Goal: Transaction & Acquisition: Purchase product/service

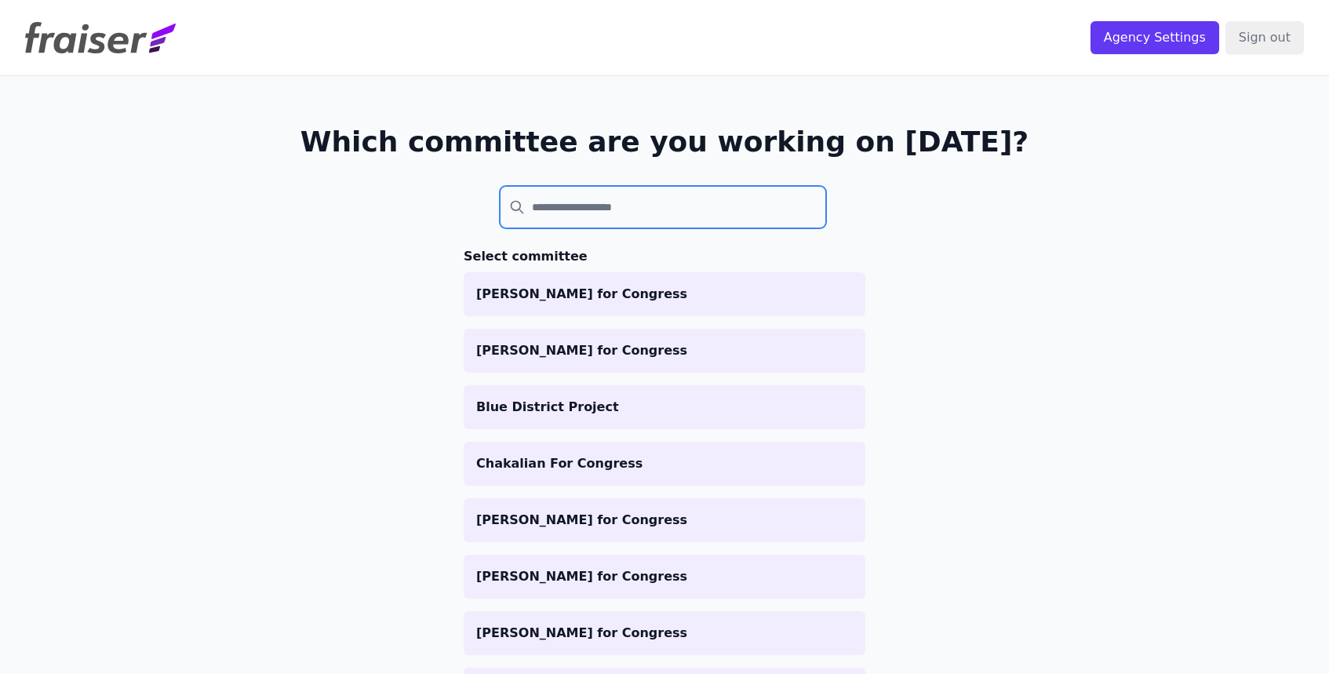
click at [747, 208] on input "search" at bounding box center [663, 207] width 326 height 42
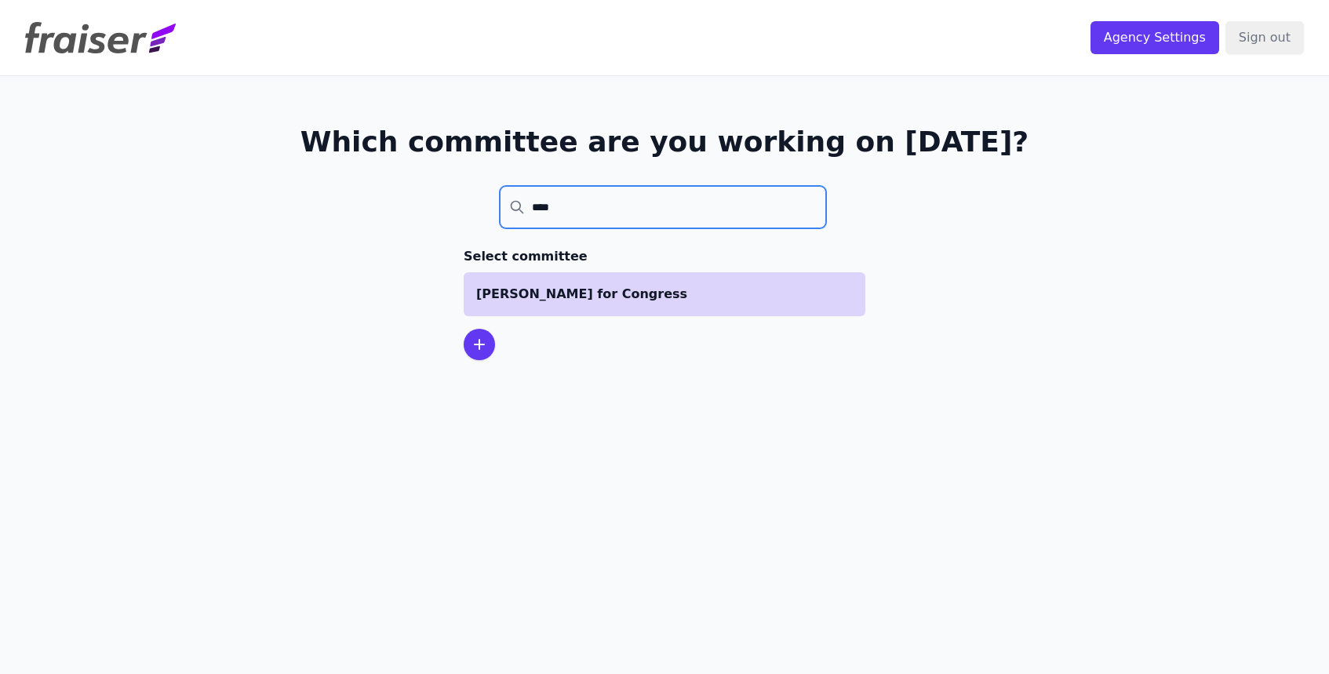
type input "****"
click at [578, 306] on li "[PERSON_NAME] for Congress" at bounding box center [664, 294] width 402 height 44
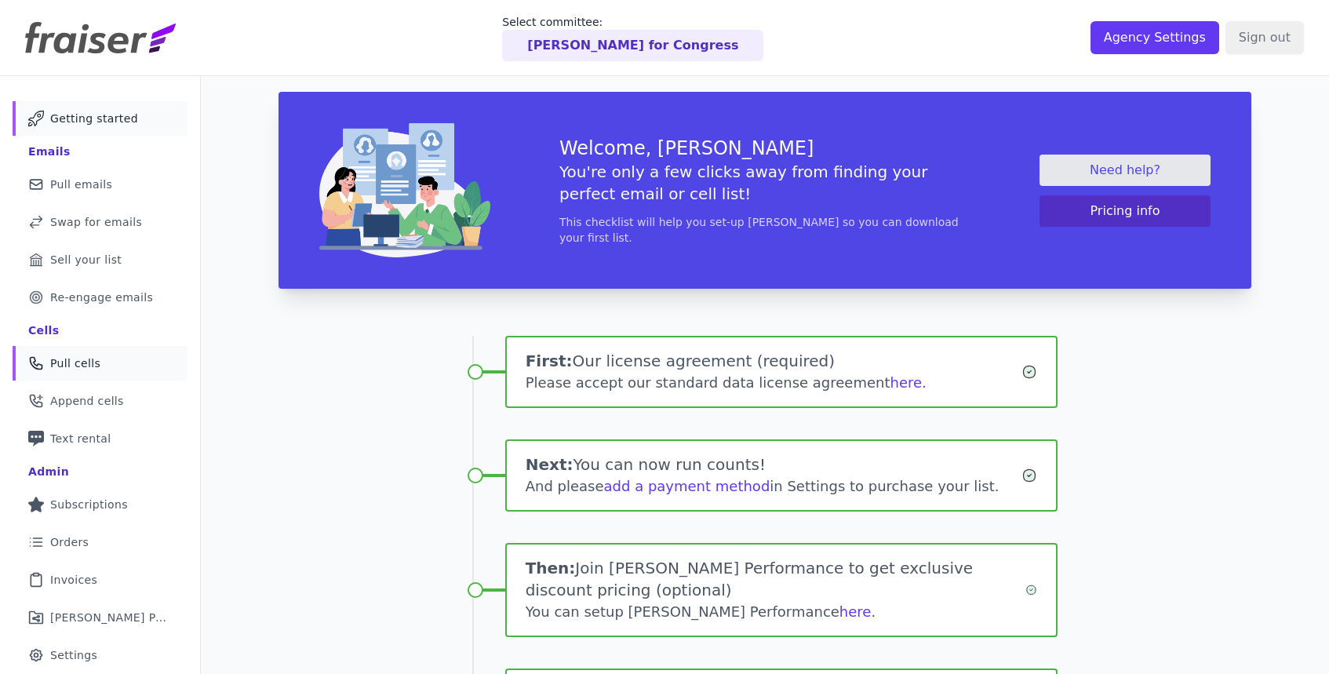
click at [123, 373] on link "Phone Icon Outline of a phone Pull cells" at bounding box center [100, 363] width 175 height 35
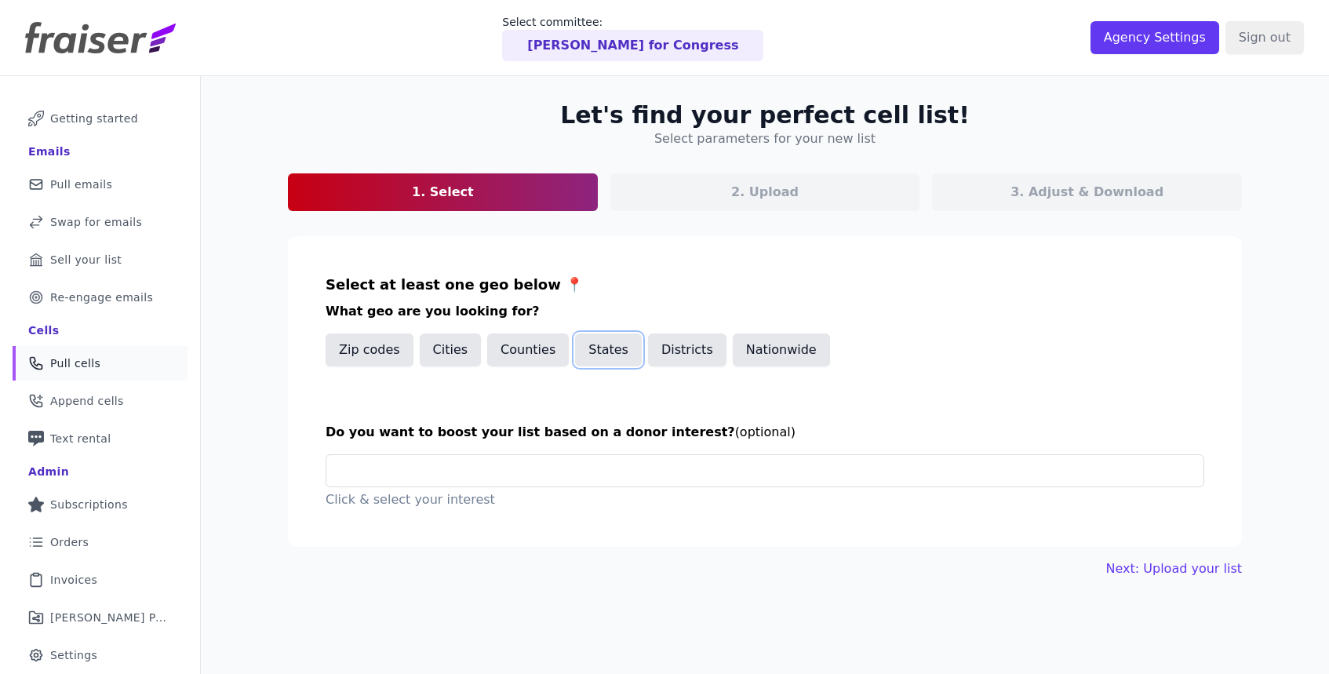
click at [597, 347] on button "States" at bounding box center [608, 349] width 67 height 33
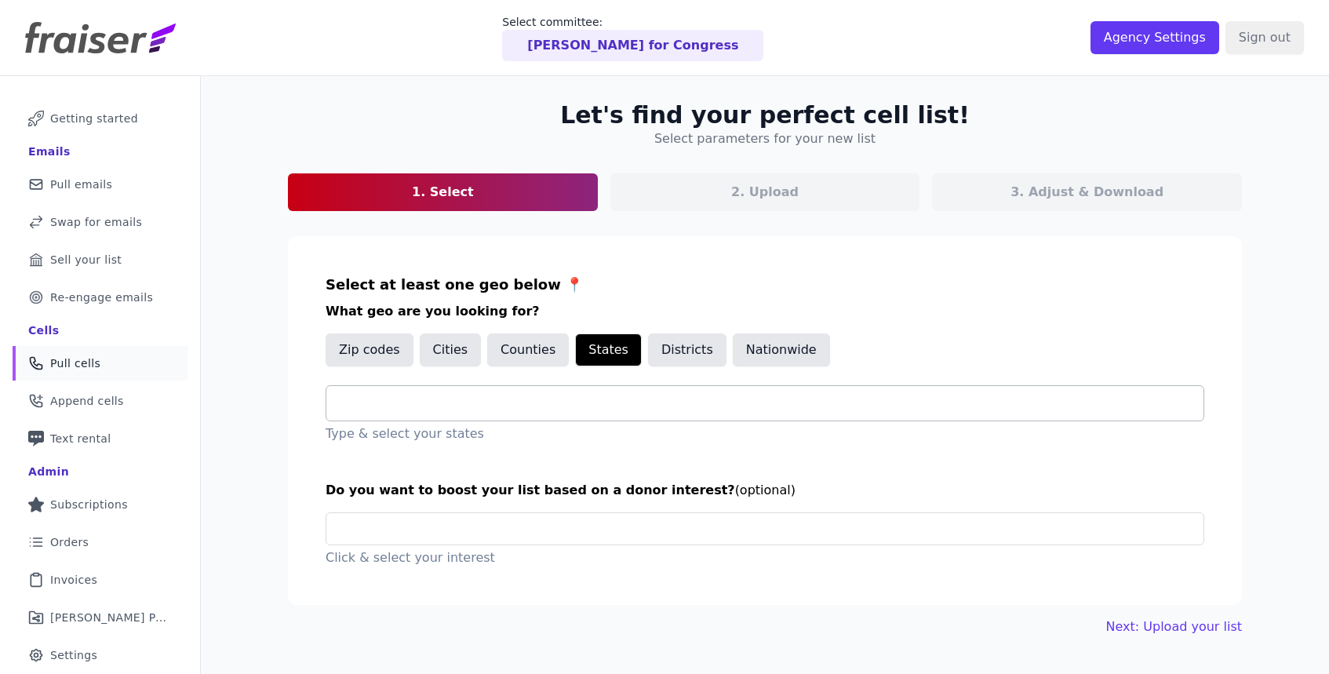
click at [588, 402] on input "text" at bounding box center [771, 403] width 864 height 19
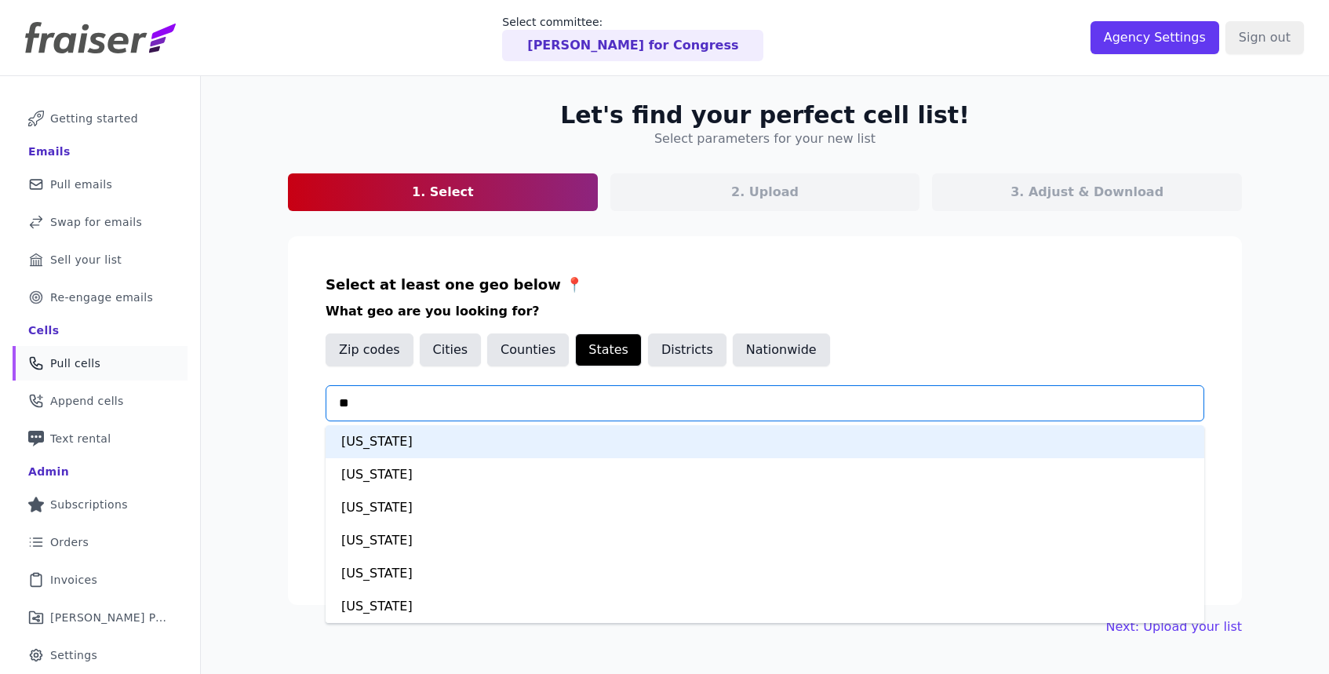
type input "***"
click at [559, 459] on div "[US_STATE]" at bounding box center [764, 474] width 878 height 33
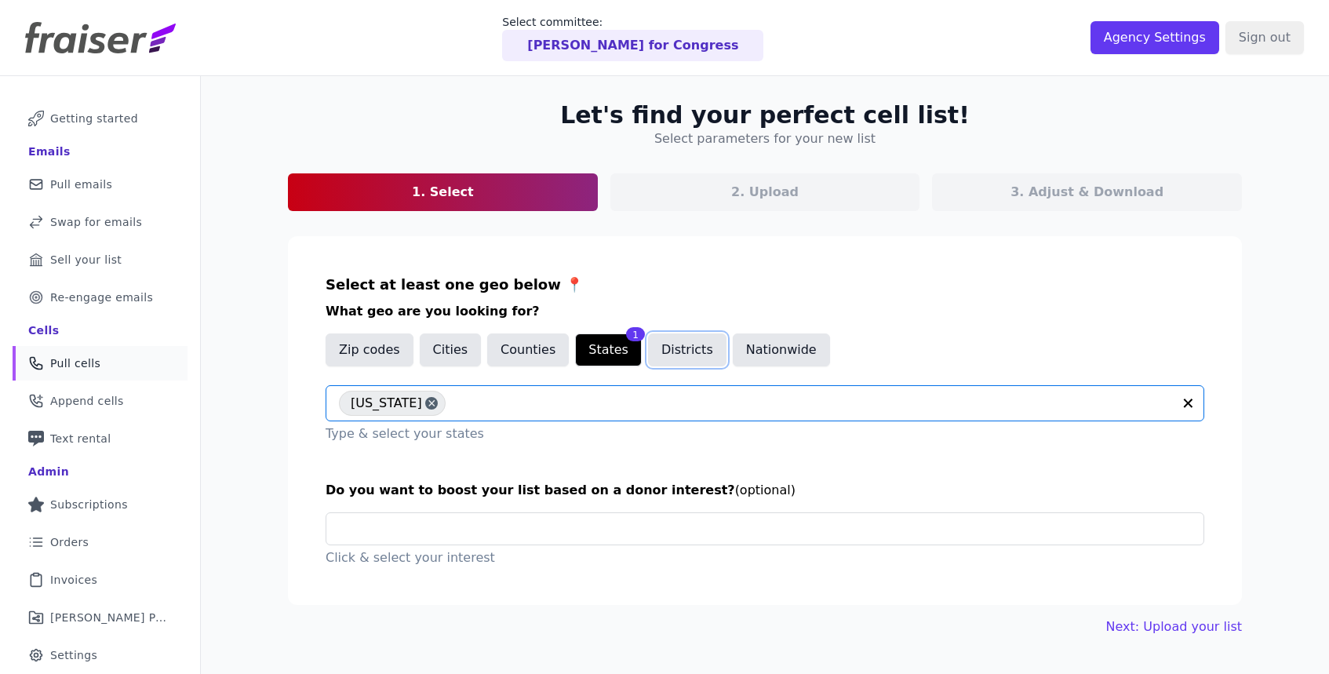
click at [685, 359] on button "Districts" at bounding box center [687, 349] width 78 height 33
click at [680, 399] on input "text" at bounding box center [771, 403] width 864 height 19
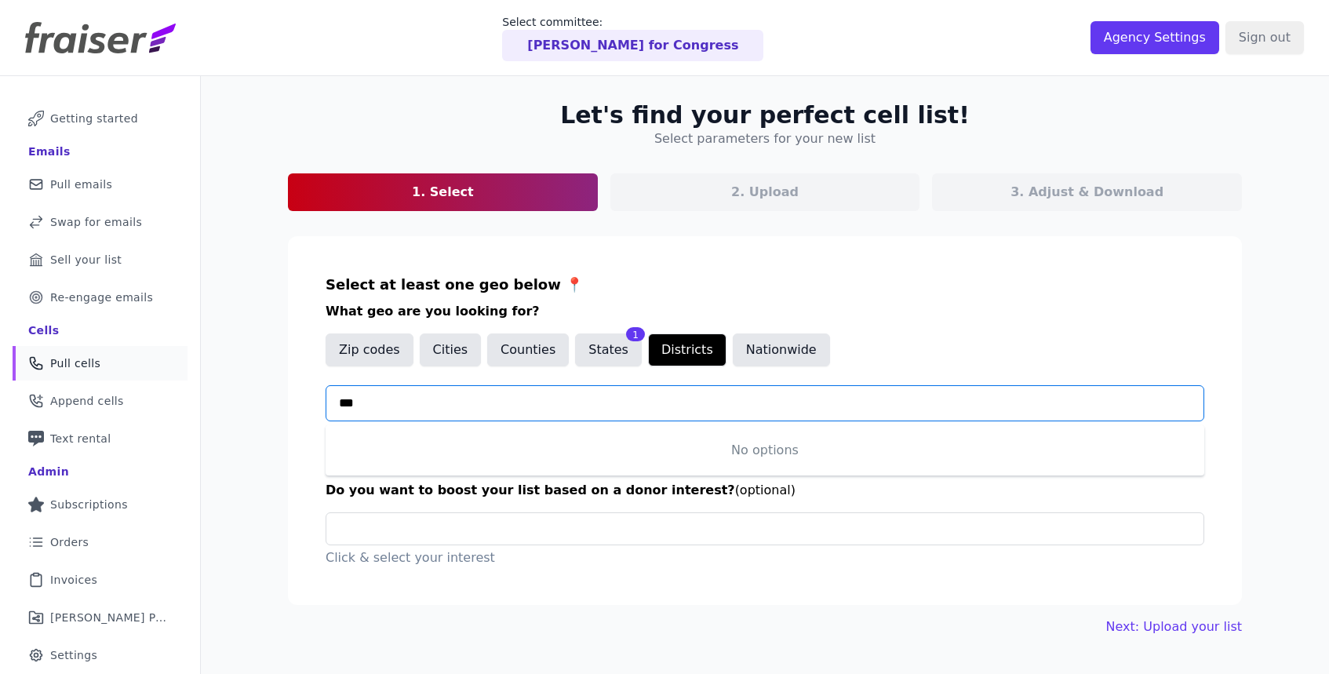
type input "**"
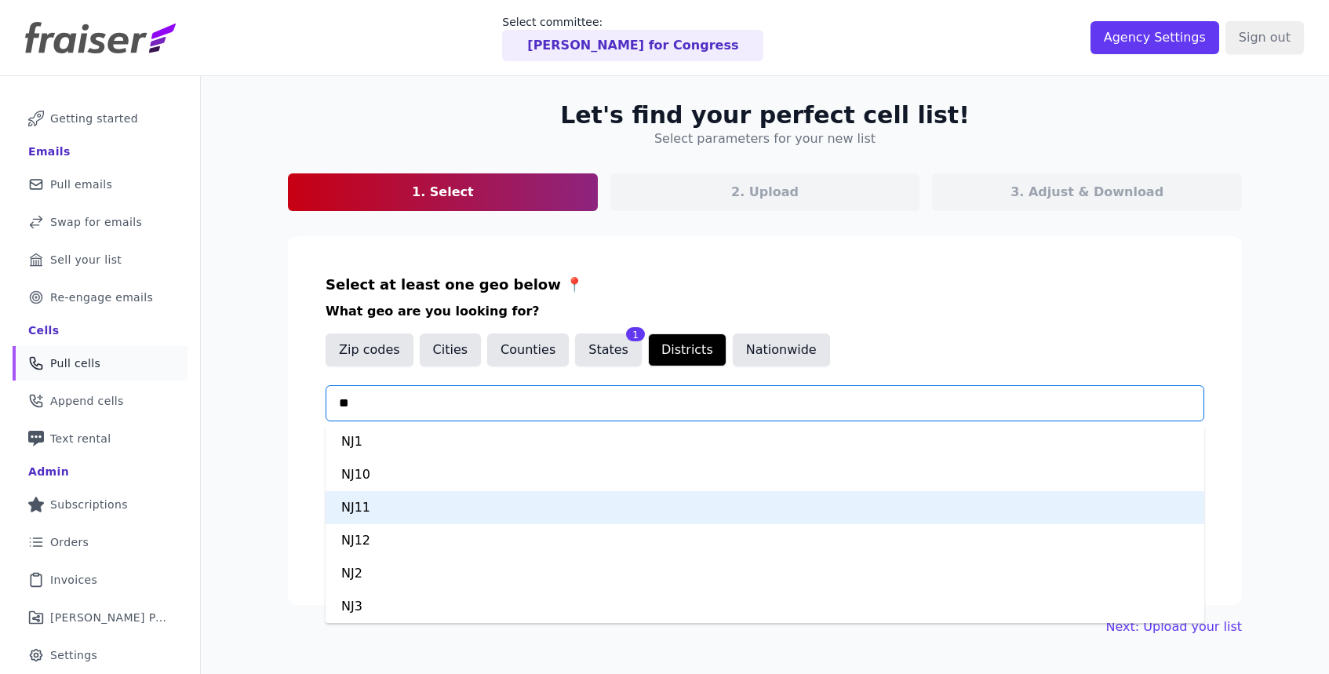
scroll to position [198, 0]
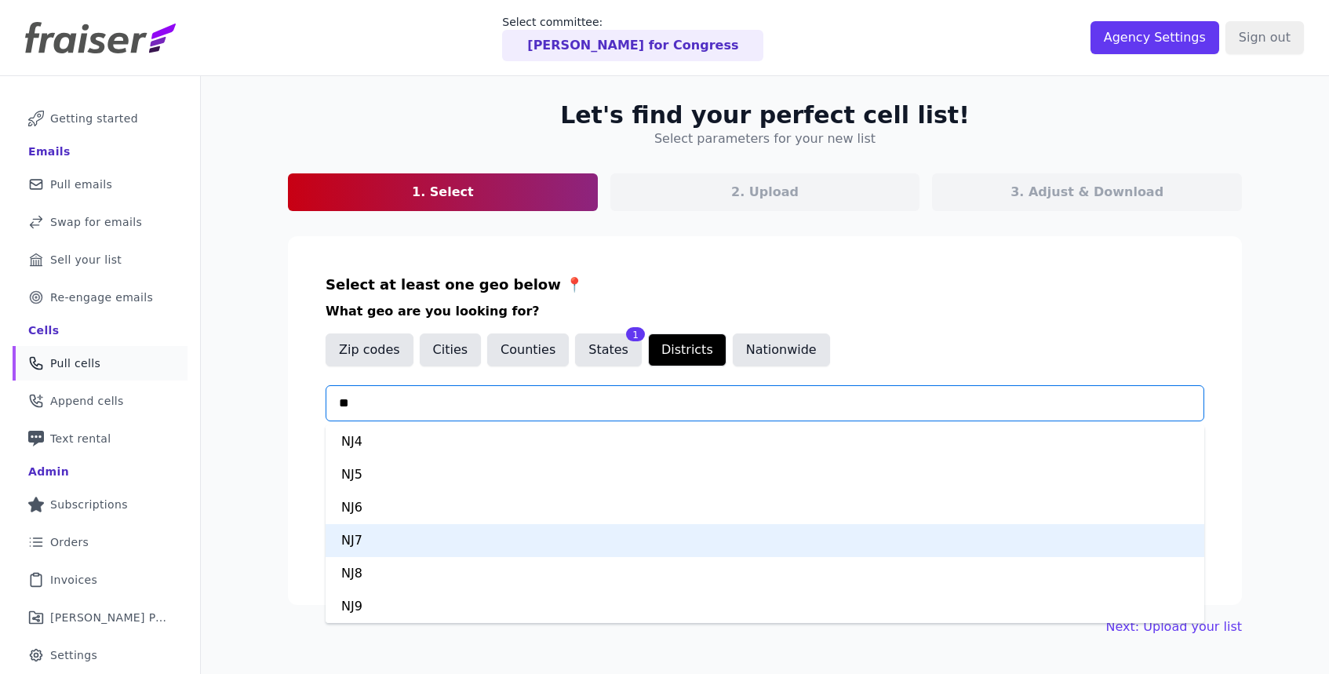
click at [507, 531] on div "NJ7" at bounding box center [764, 540] width 878 height 33
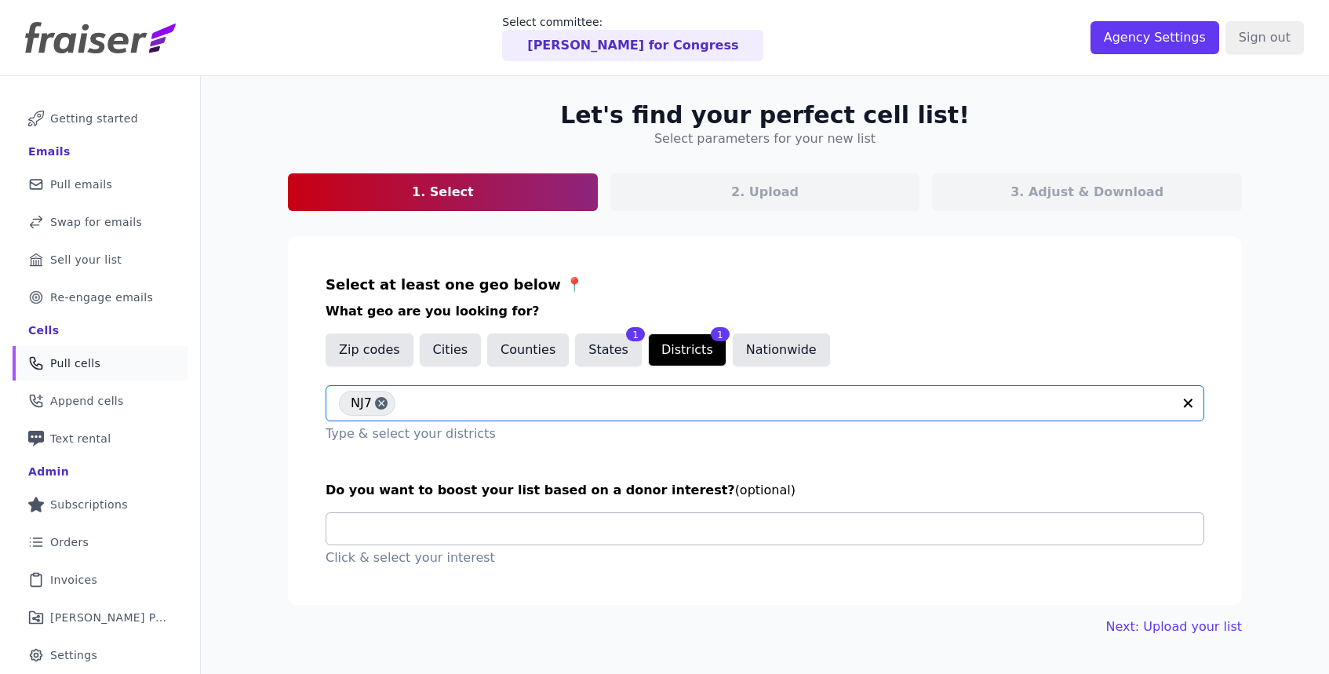
click at [539, 525] on input "text" at bounding box center [771, 528] width 864 height 31
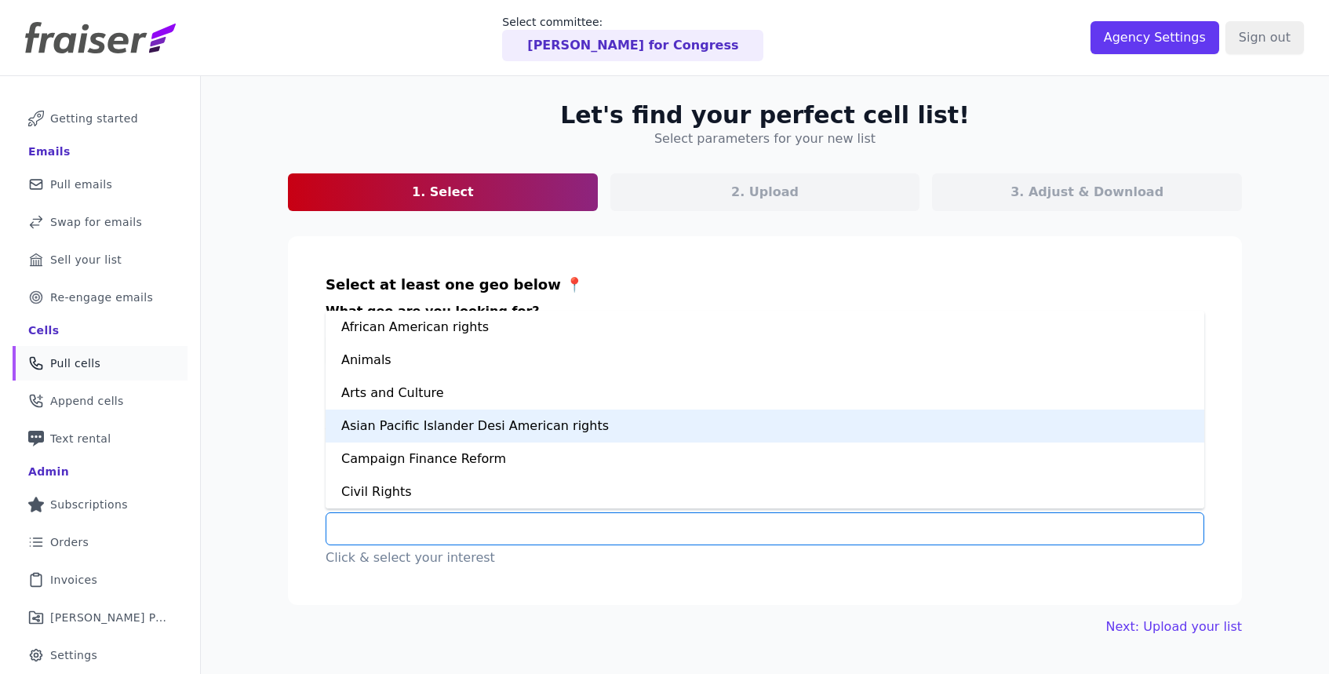
click at [569, 431] on div "Asian Pacific Islander Desi American rights" at bounding box center [764, 425] width 878 height 33
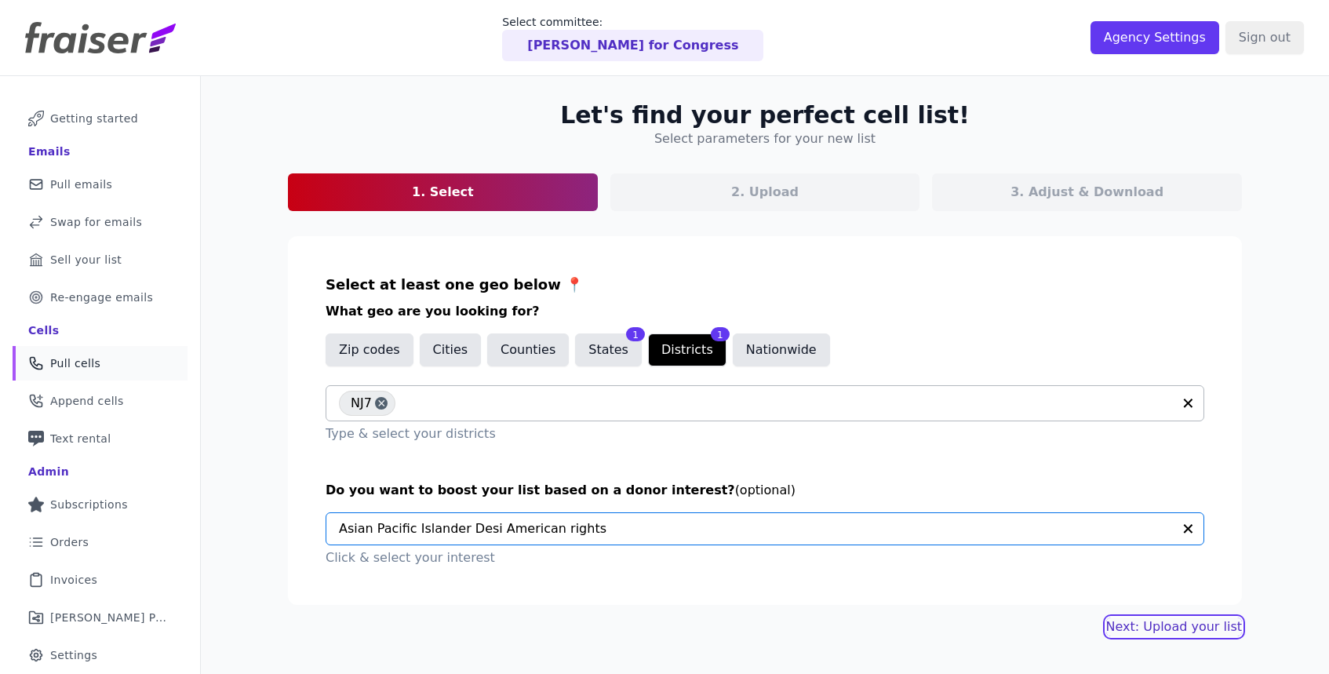
click at [1129, 624] on link "Next: Upload your list" at bounding box center [1174, 626] width 136 height 19
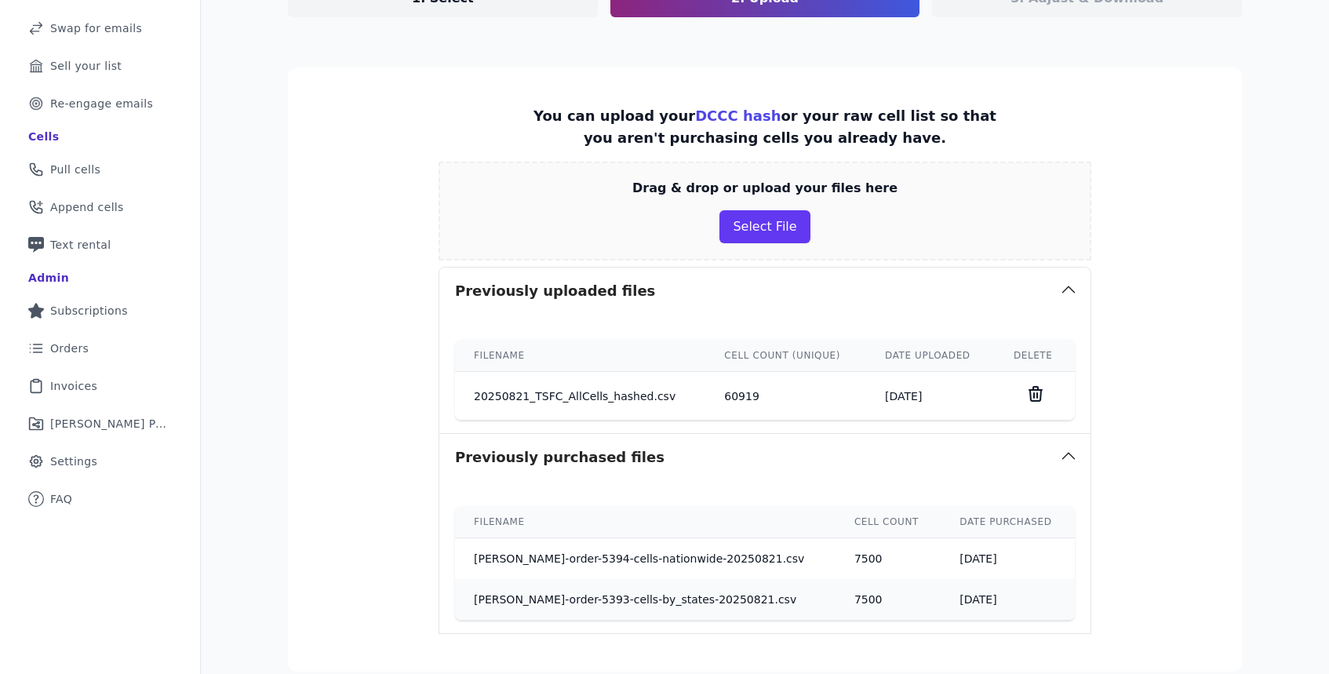
scroll to position [336, 0]
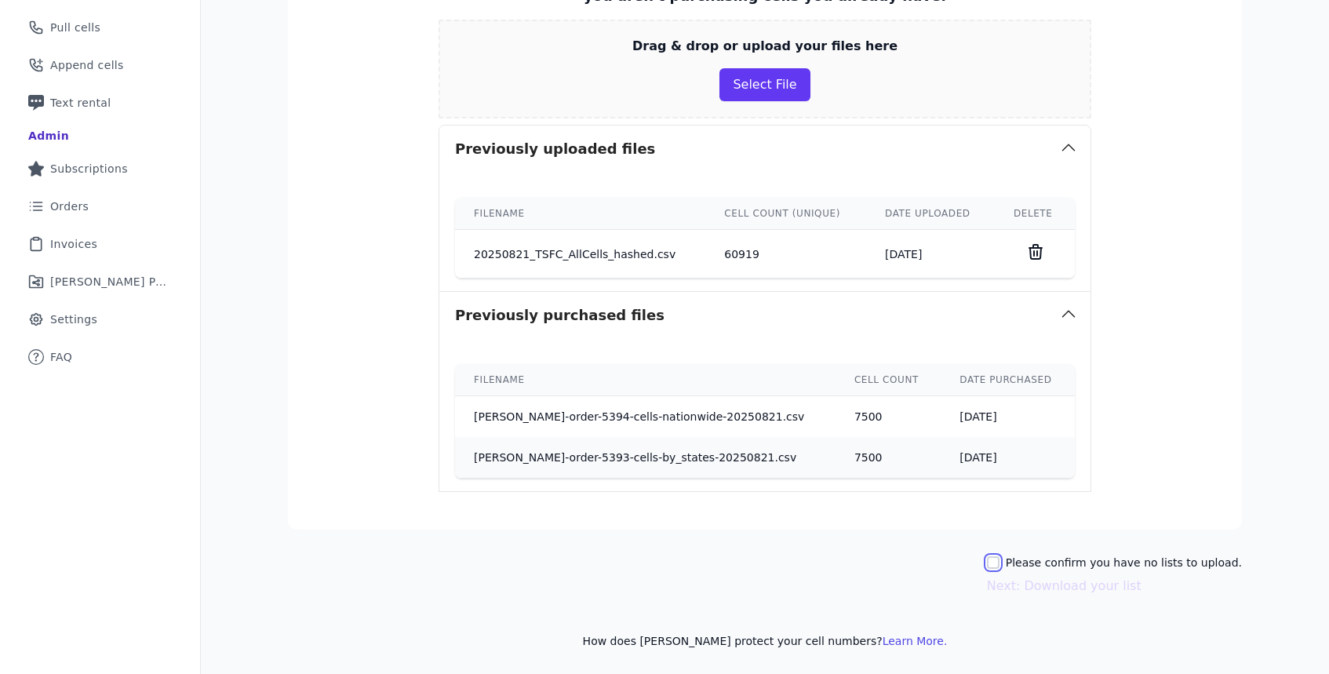
click at [999, 559] on input "Please confirm you have no lists to upload." at bounding box center [993, 562] width 13 height 13
checkbox input "true"
click at [1048, 591] on button "Next: Download your list" at bounding box center [1064, 585] width 154 height 19
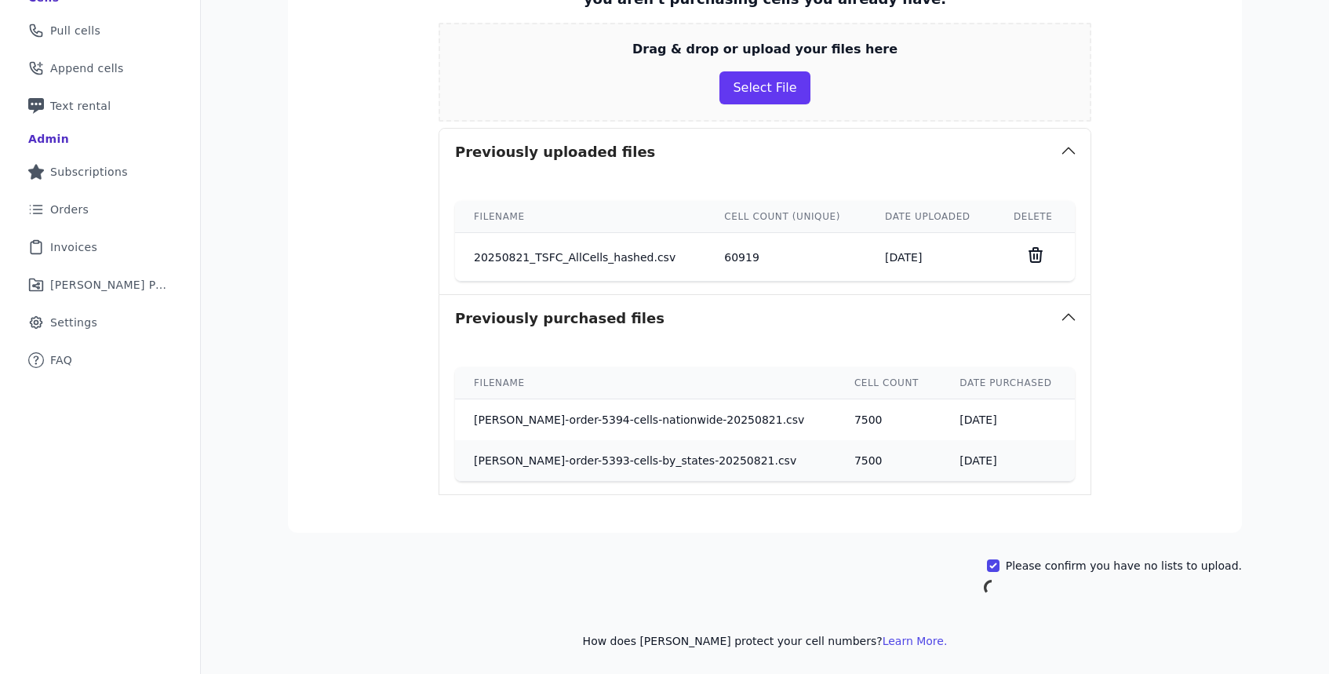
scroll to position [333, 0]
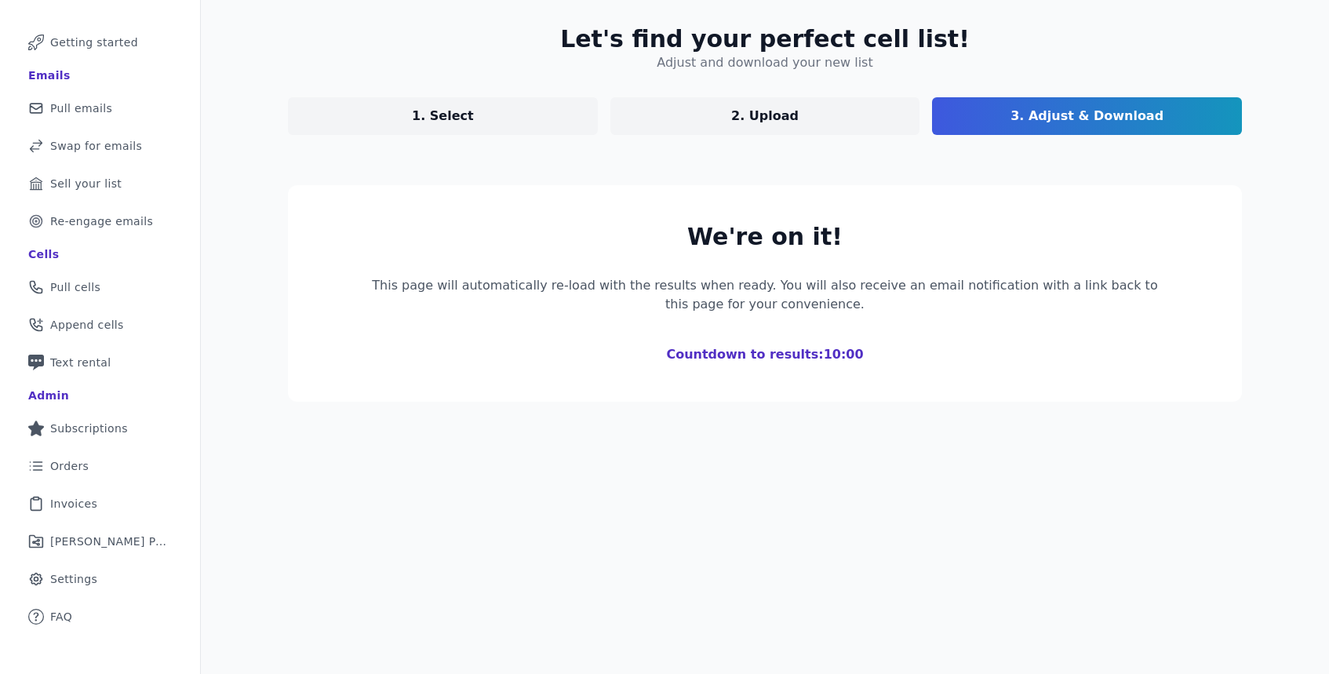
scroll to position [76, 0]
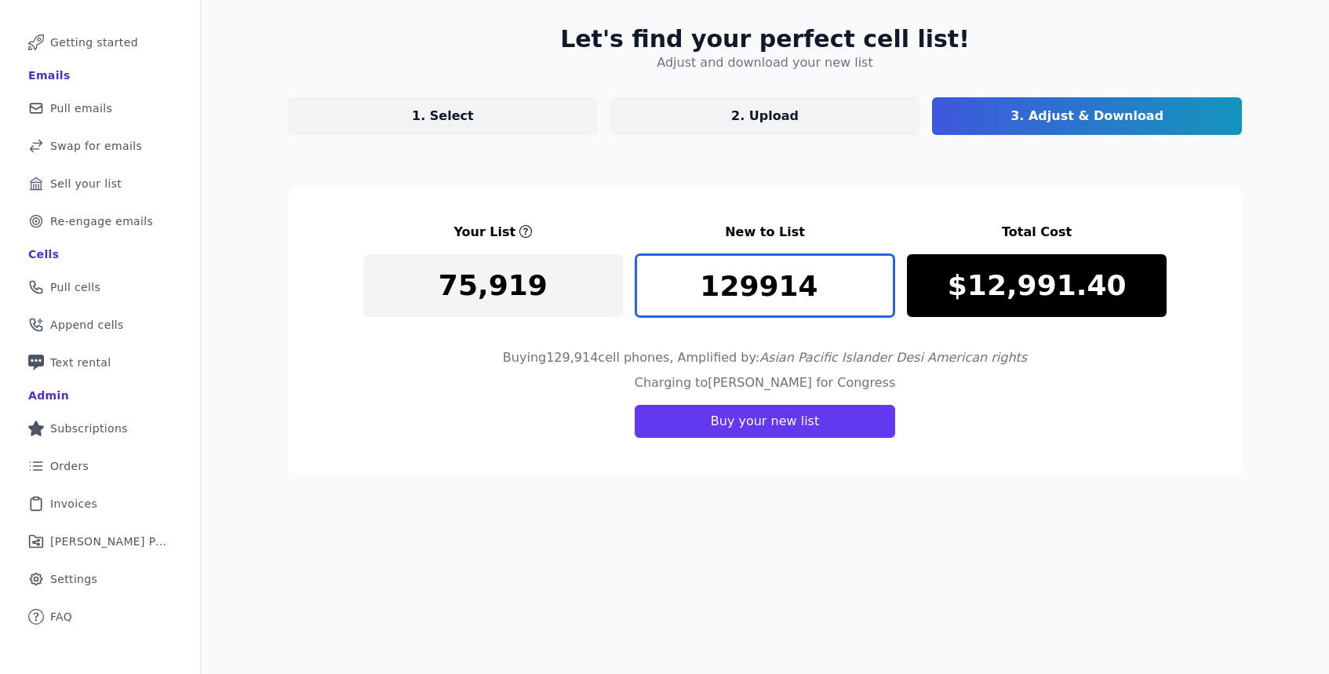
click at [802, 289] on input "129914" at bounding box center [765, 285] width 260 height 63
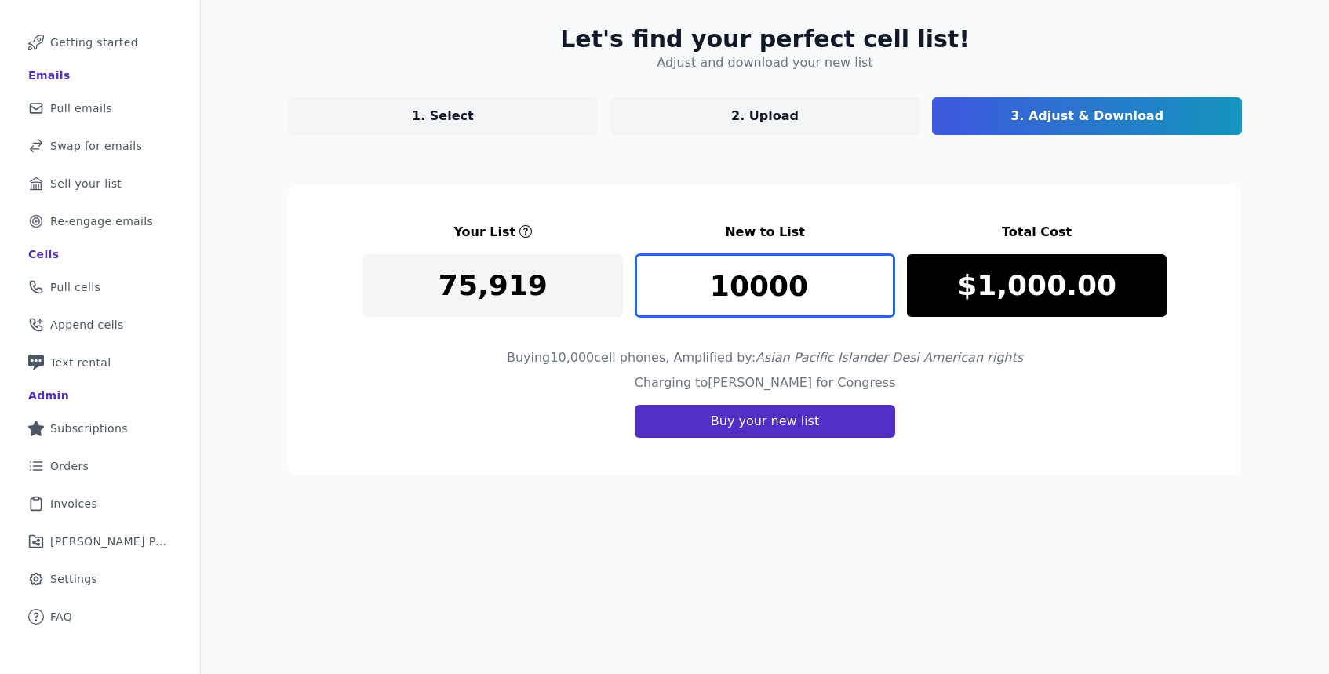
type input "10000"
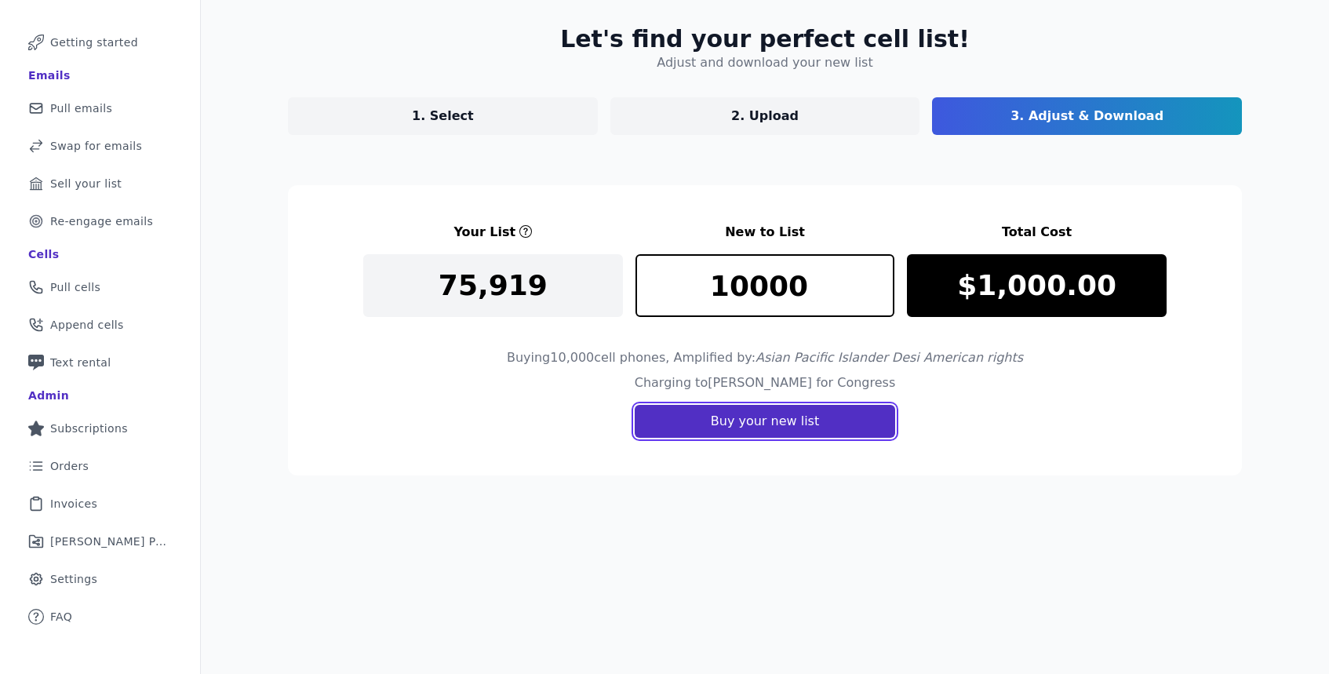
click at [808, 423] on button "Buy your new list" at bounding box center [764, 421] width 260 height 33
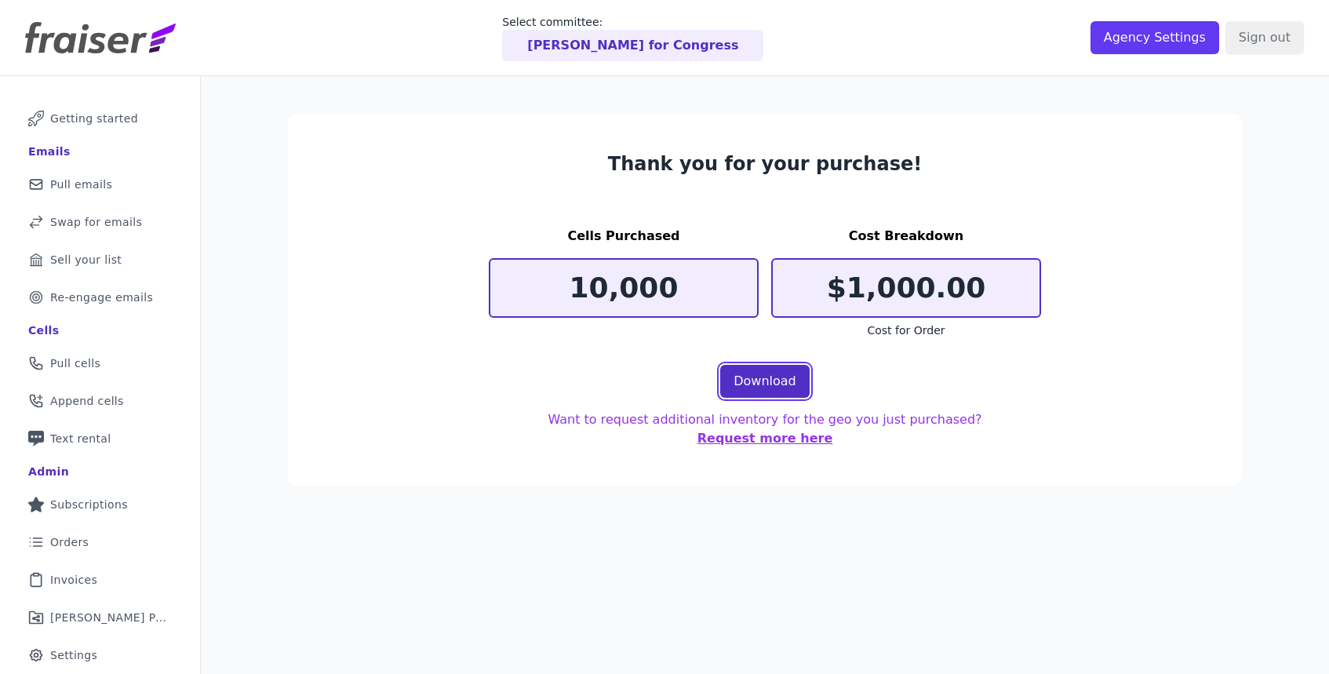
click at [765, 388] on link "Download" at bounding box center [764, 381] width 89 height 33
click at [99, 344] on ul "Mail Icon Outline of a mail envelope Getting started Emails Mail Icon Outline o…" at bounding box center [100, 405] width 175 height 609
click at [99, 370] on link "Phone Icon Outline of a phone Pull cells" at bounding box center [100, 363] width 175 height 35
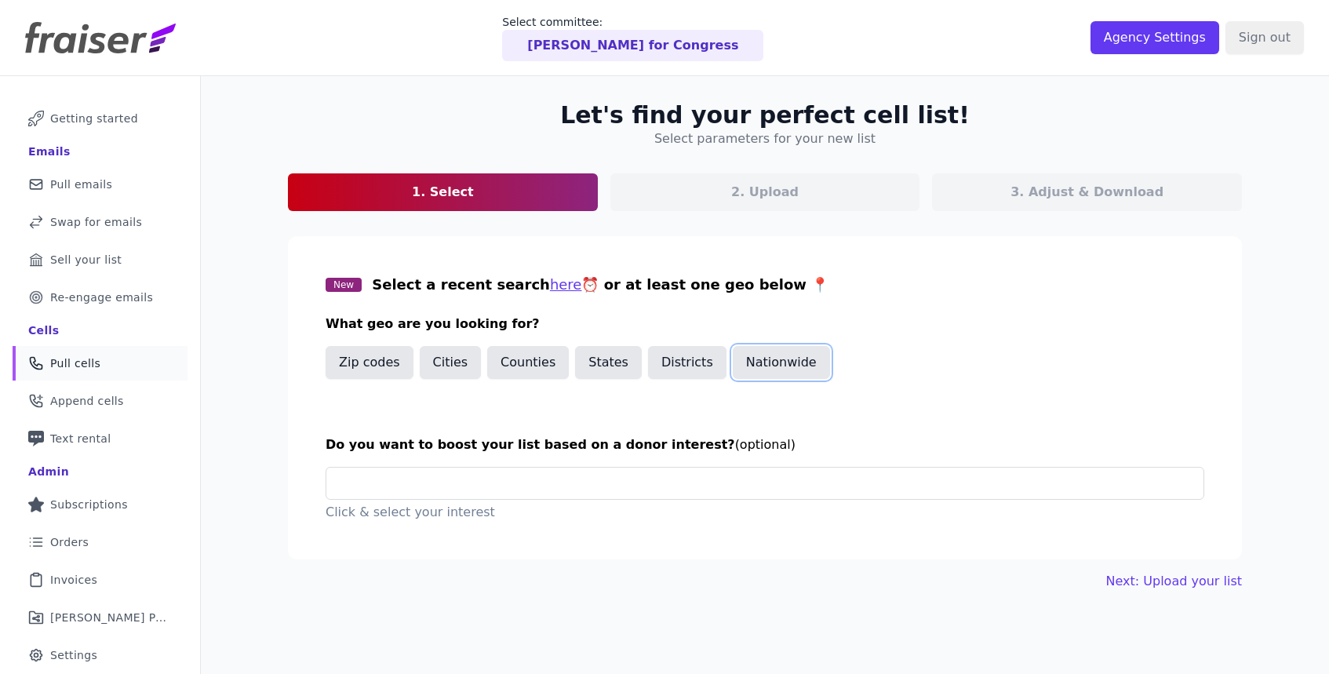
click at [801, 352] on button "Nationwide" at bounding box center [780, 362] width 97 height 33
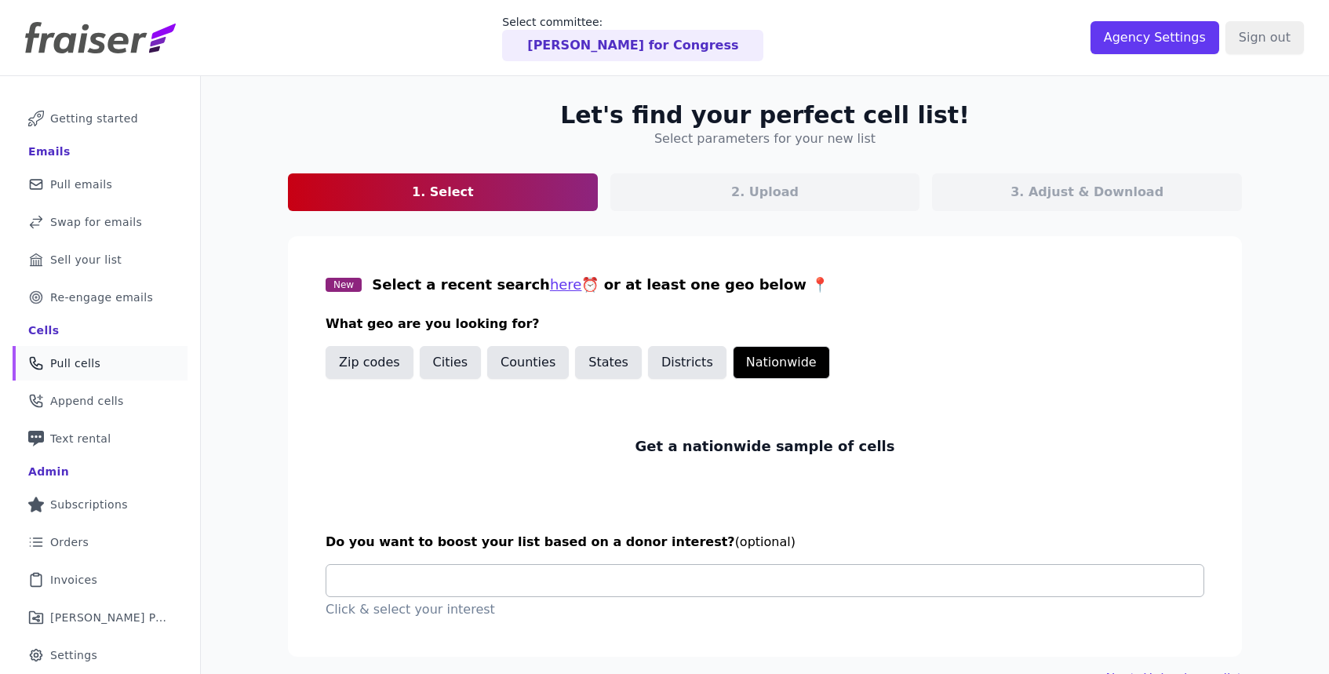
click at [666, 584] on input "text" at bounding box center [771, 580] width 864 height 31
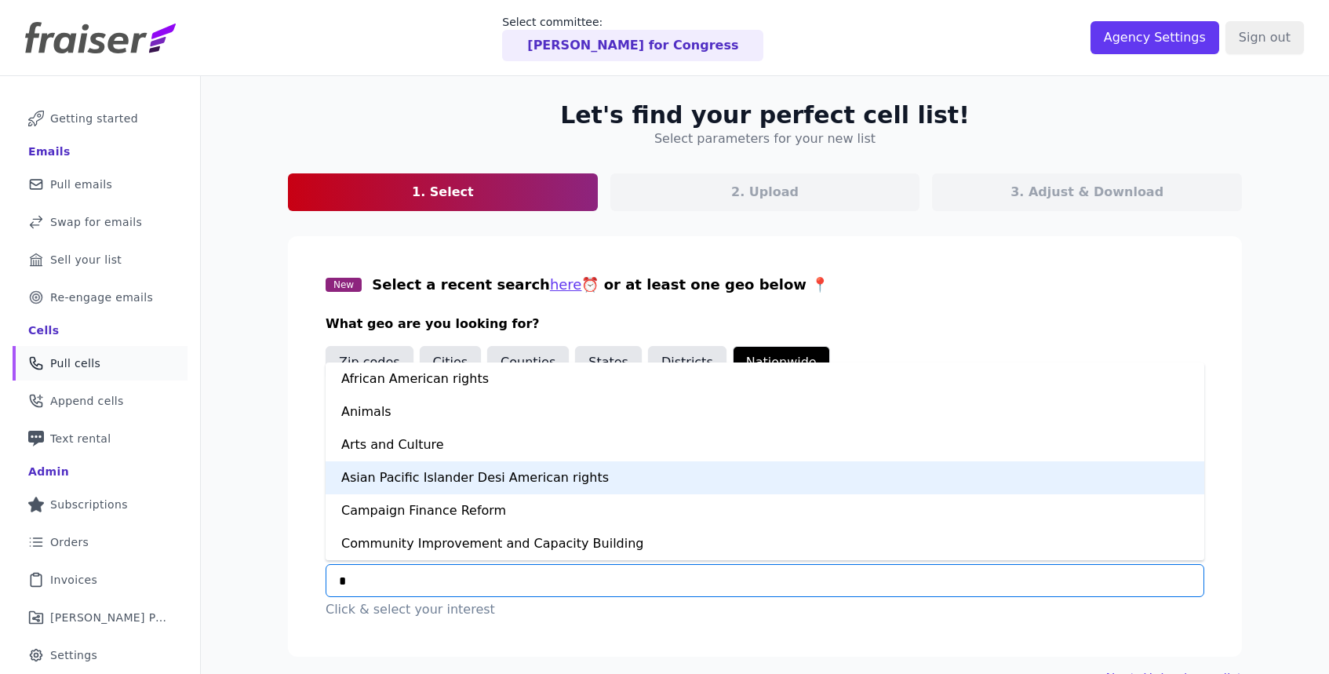
type input "**"
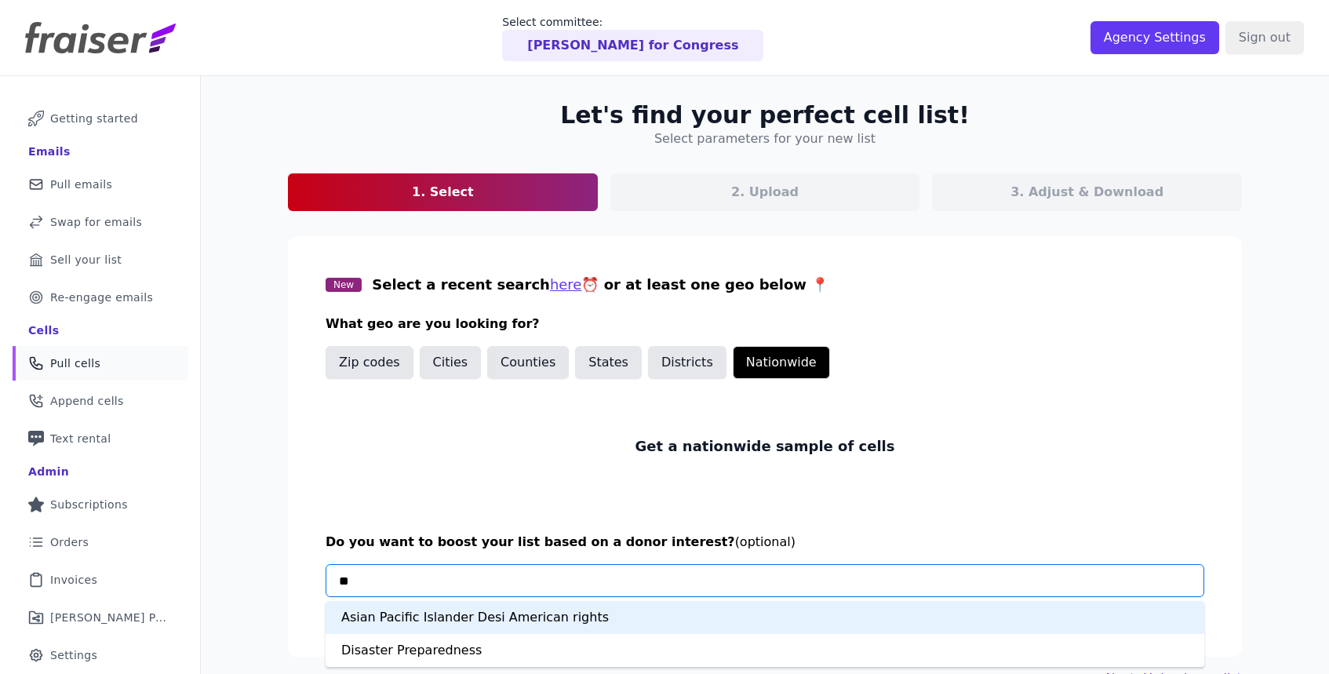
click at [529, 613] on div "Asian Pacific Islander Desi American rights" at bounding box center [764, 617] width 878 height 33
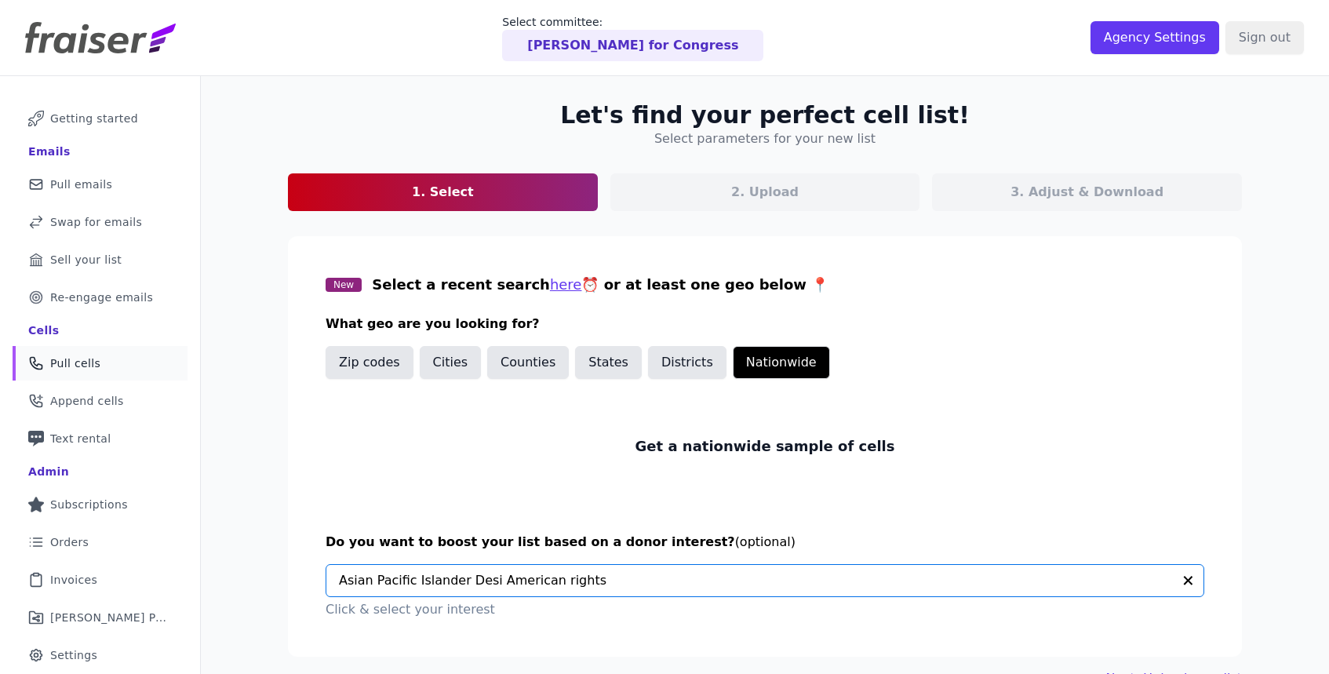
scroll to position [76, 0]
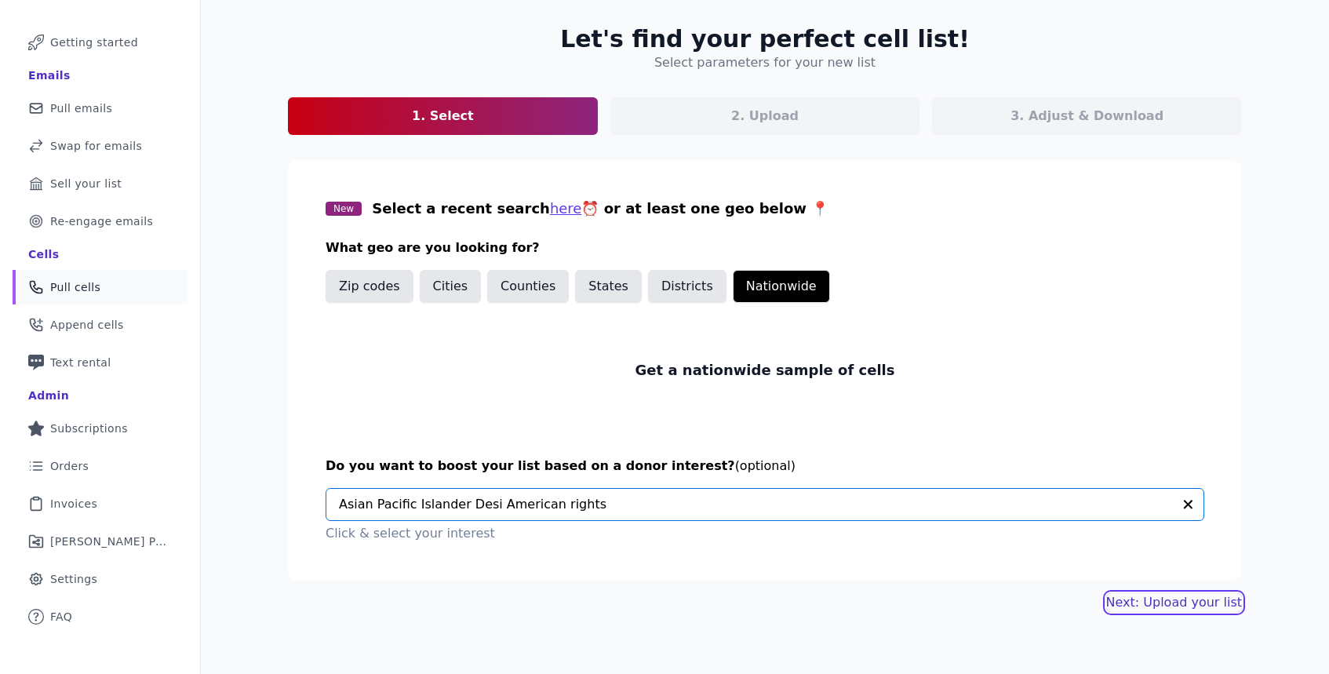
click at [1150, 602] on link "Next: Upload your list" at bounding box center [1174, 602] width 136 height 19
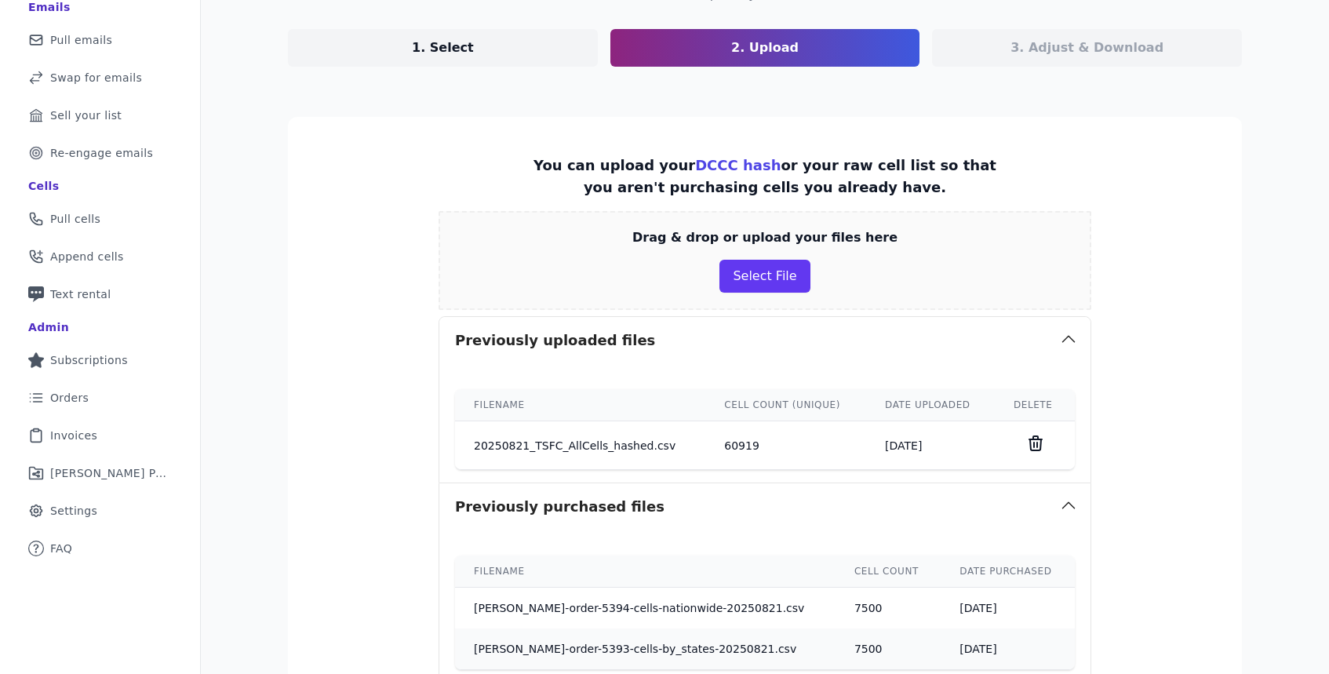
scroll to position [336, 0]
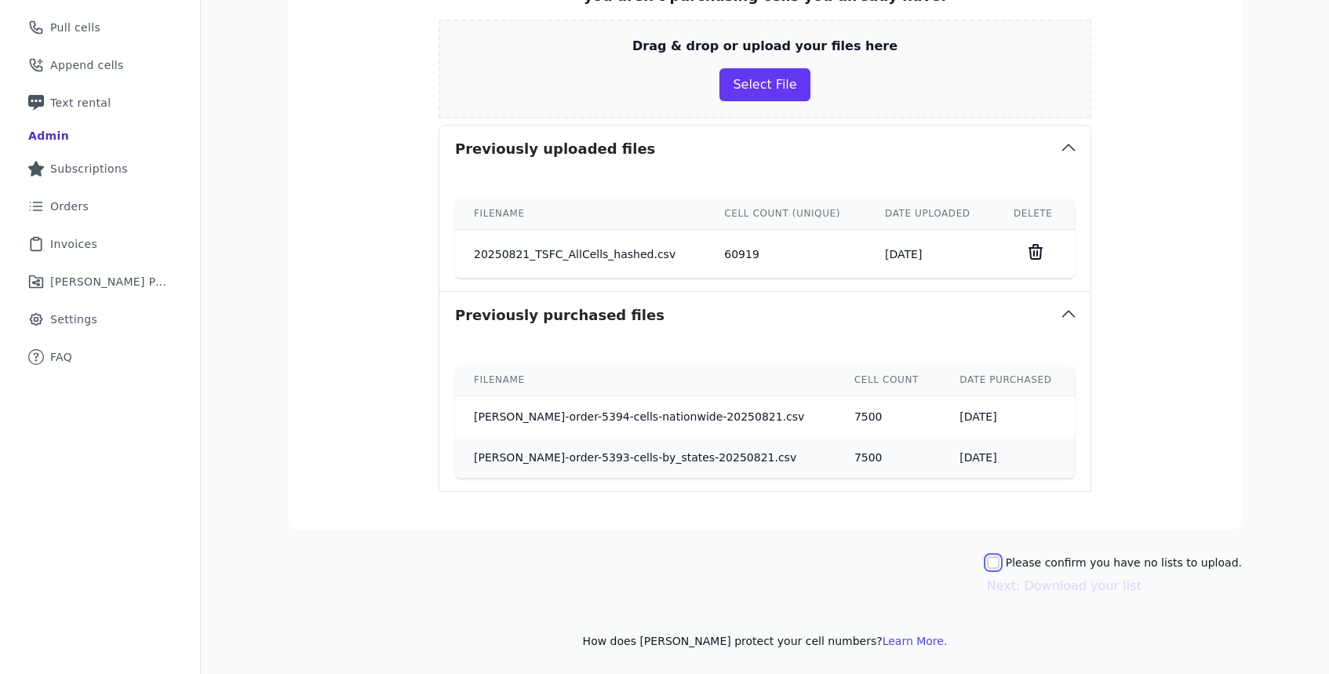
click at [999, 562] on input "Please confirm you have no lists to upload." at bounding box center [993, 562] width 13 height 13
checkbox input "true"
click at [1045, 589] on button "Next: Download your list" at bounding box center [1064, 585] width 154 height 19
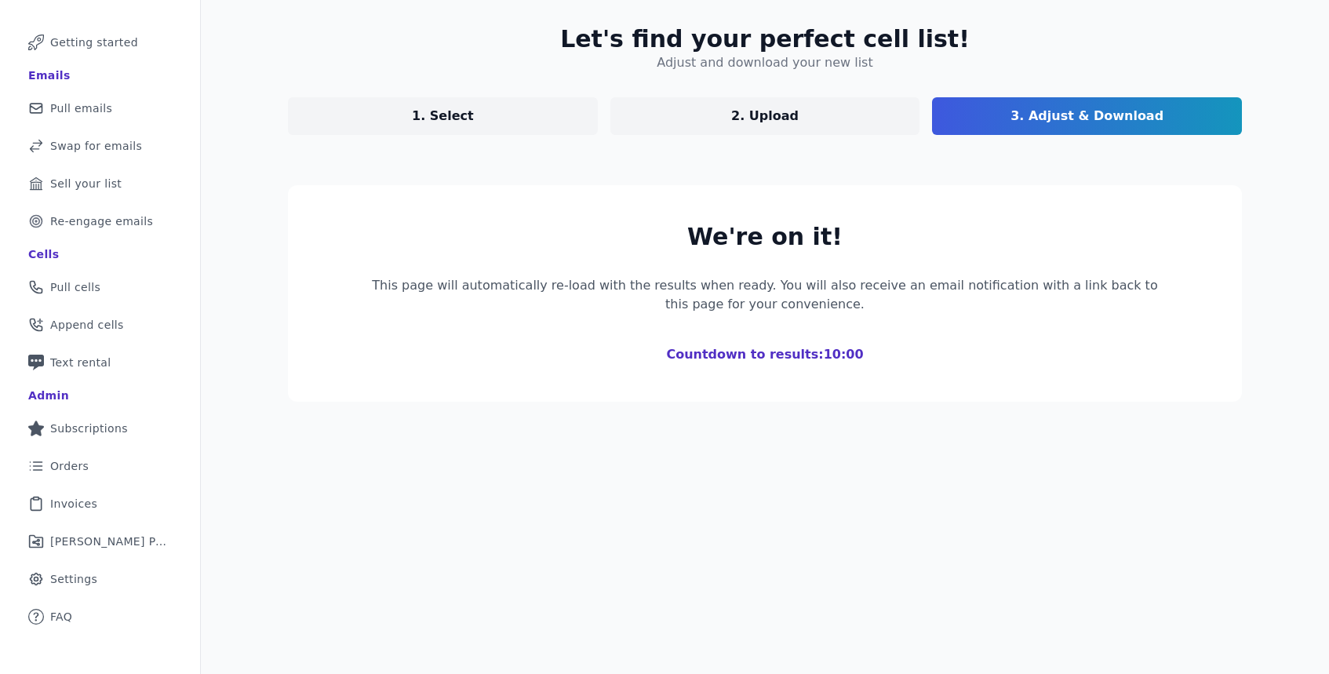
scroll to position [76, 0]
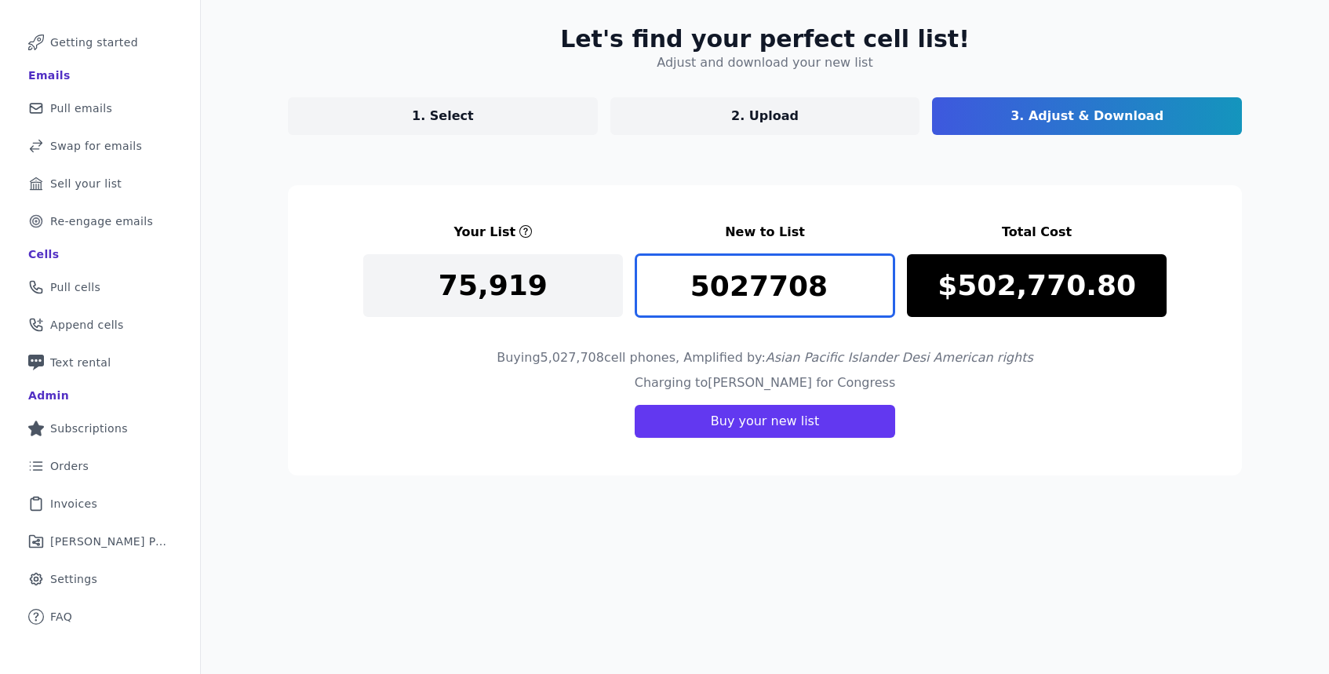
click at [775, 285] on input "5027708" at bounding box center [765, 285] width 260 height 63
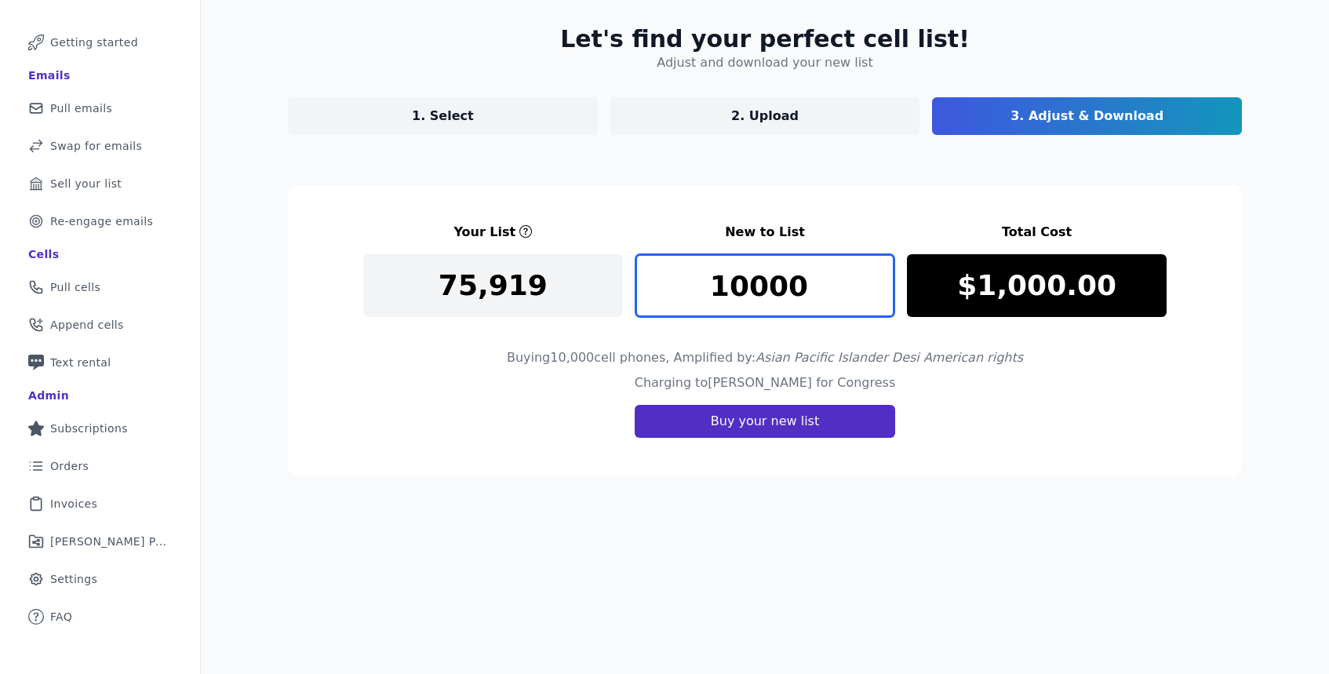
type input "10000"
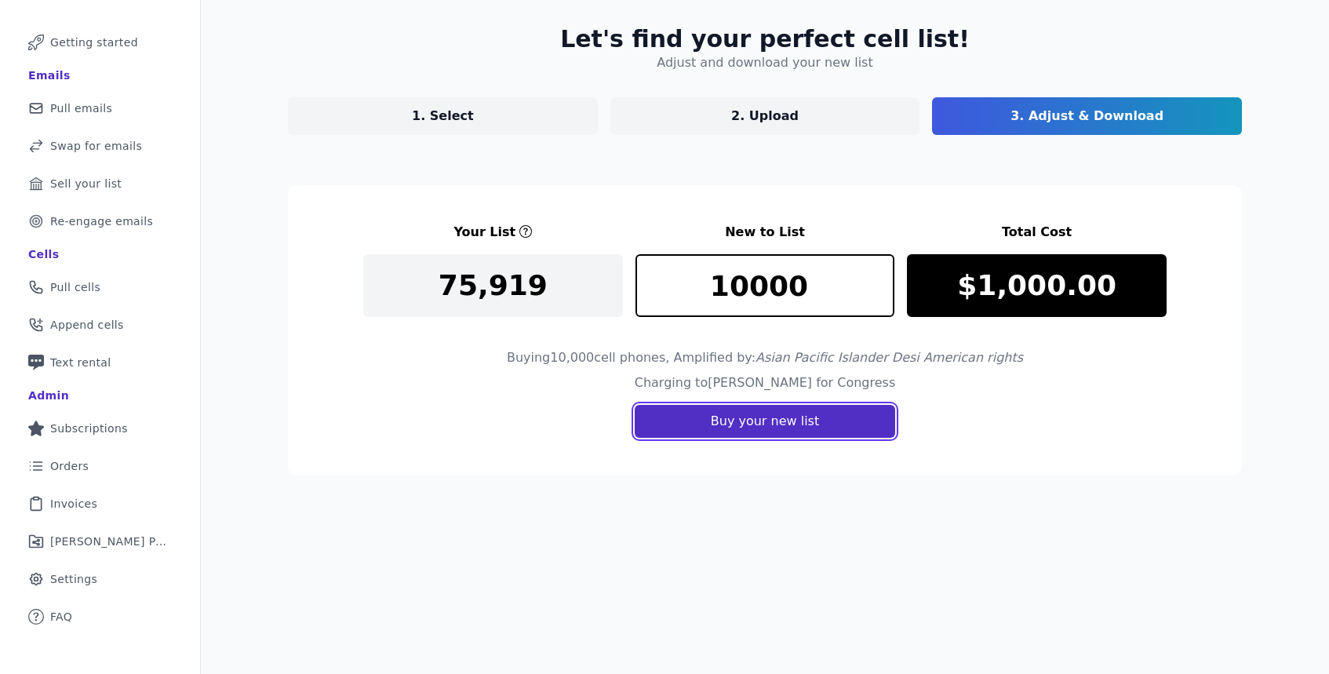
click at [768, 421] on button "Buy your new list" at bounding box center [764, 421] width 260 height 33
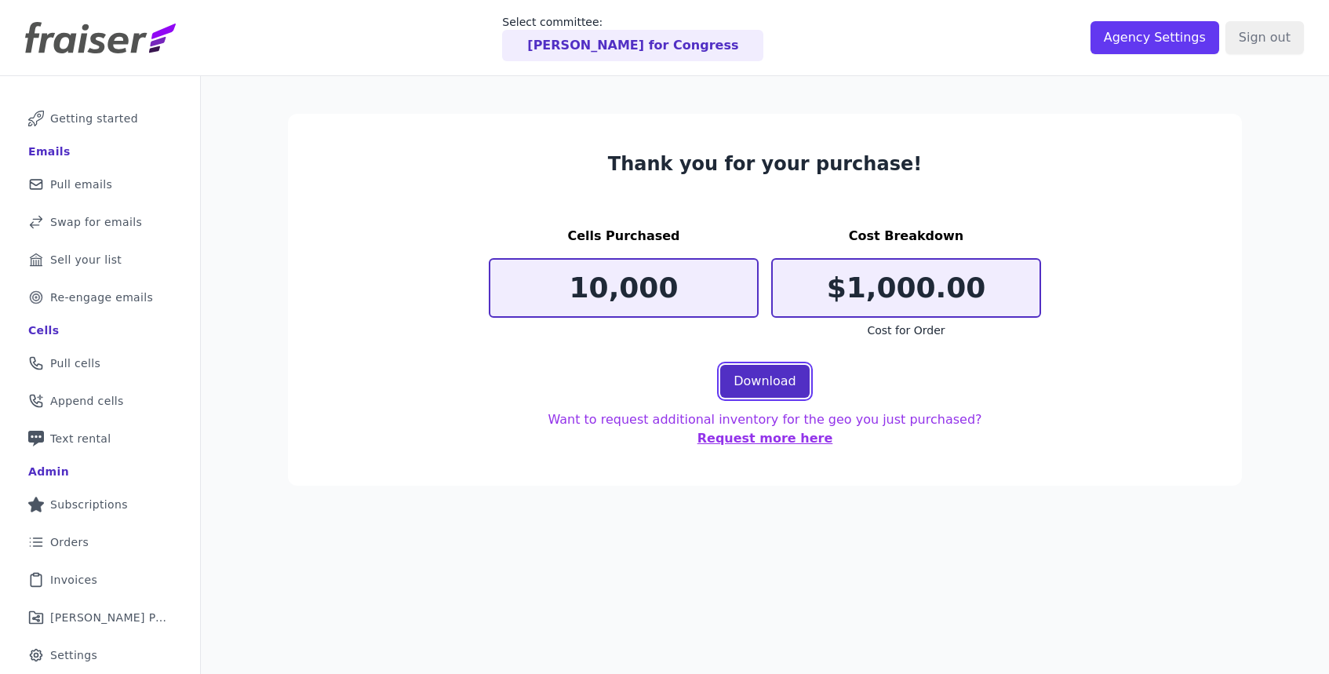
click at [769, 384] on link "Download" at bounding box center [764, 381] width 89 height 33
